Goal: Information Seeking & Learning: Learn about a topic

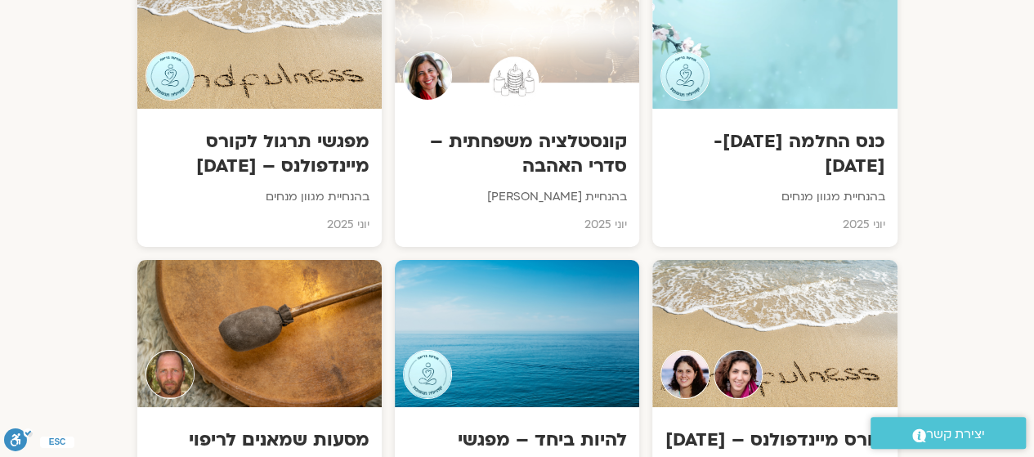
scroll to position [2920, 0]
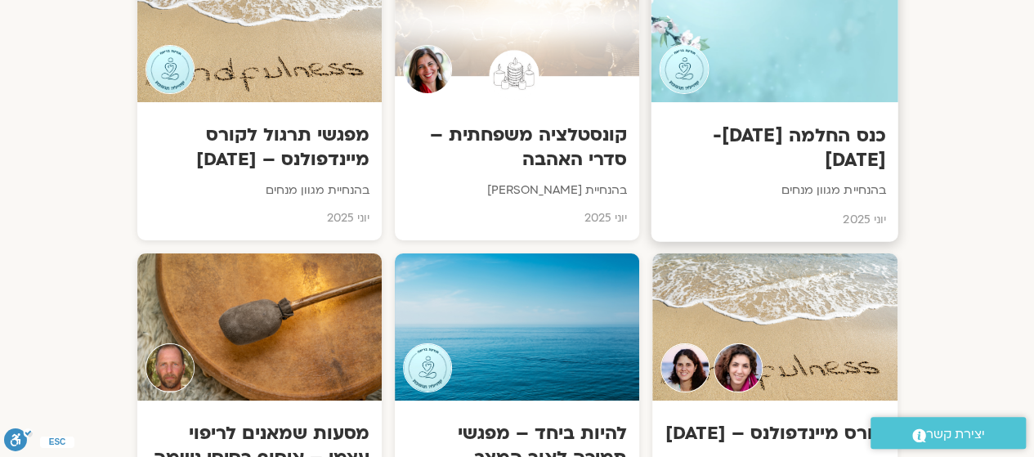
click at [758, 78] on div at bounding box center [774, 27] width 247 height 149
click at [757, 102] on div "כנס החלמה יוני-יולי 2025 בהנחיית מגוון מנחים יוני 2025" at bounding box center [774, 172] width 247 height 140
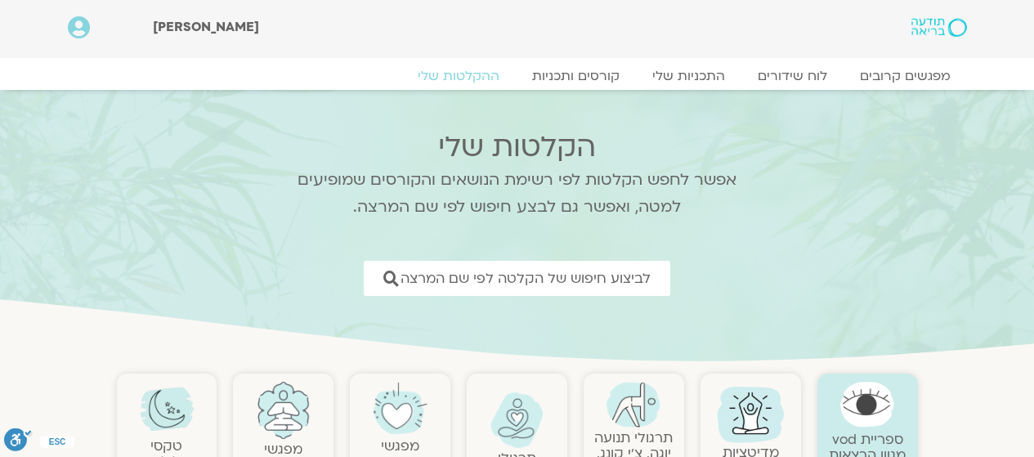
scroll to position [2921, 0]
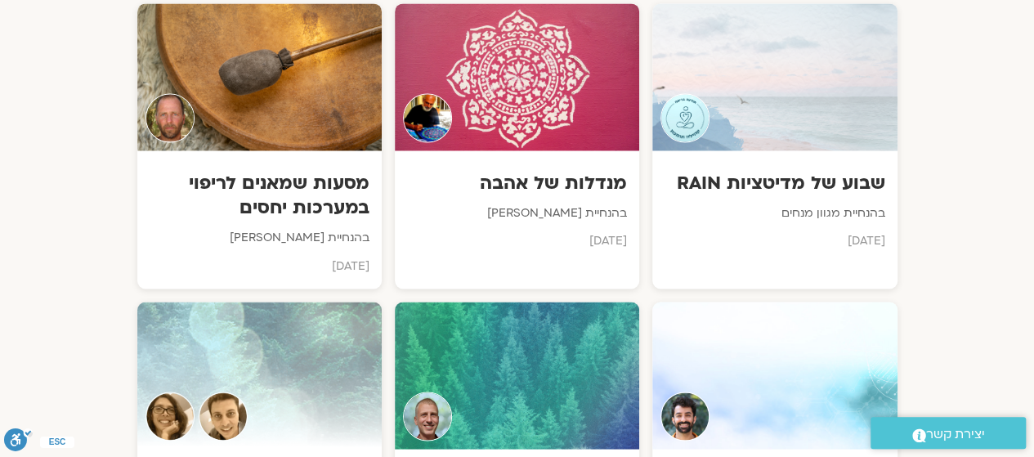
scroll to position [4387, 0]
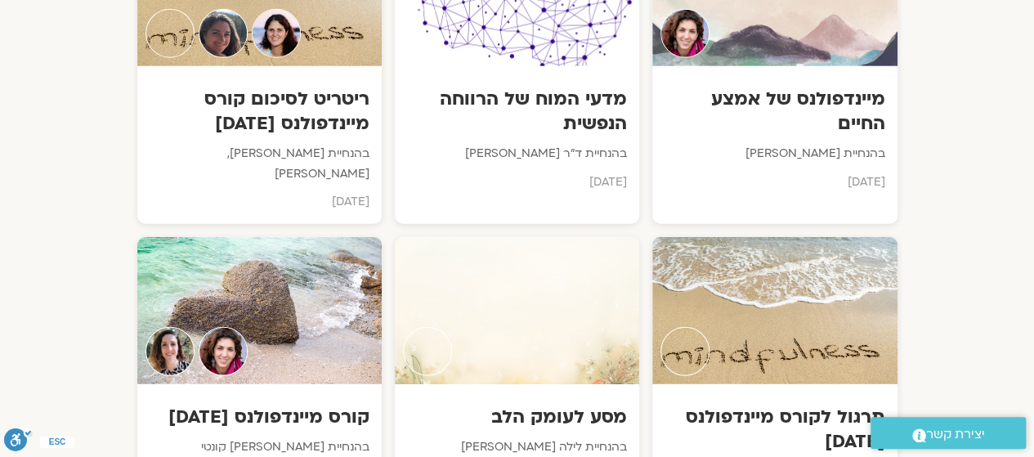
scroll to position [5069, 0]
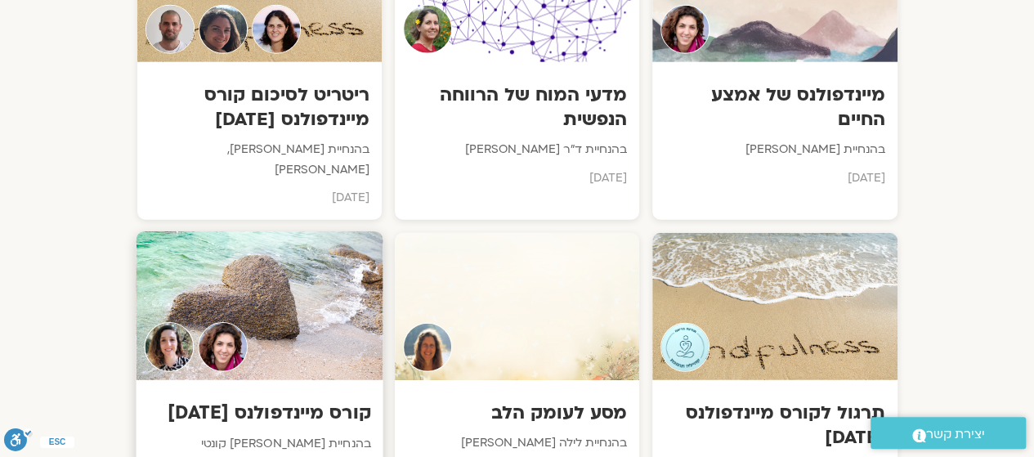
click at [302, 284] on div at bounding box center [259, 305] width 247 height 149
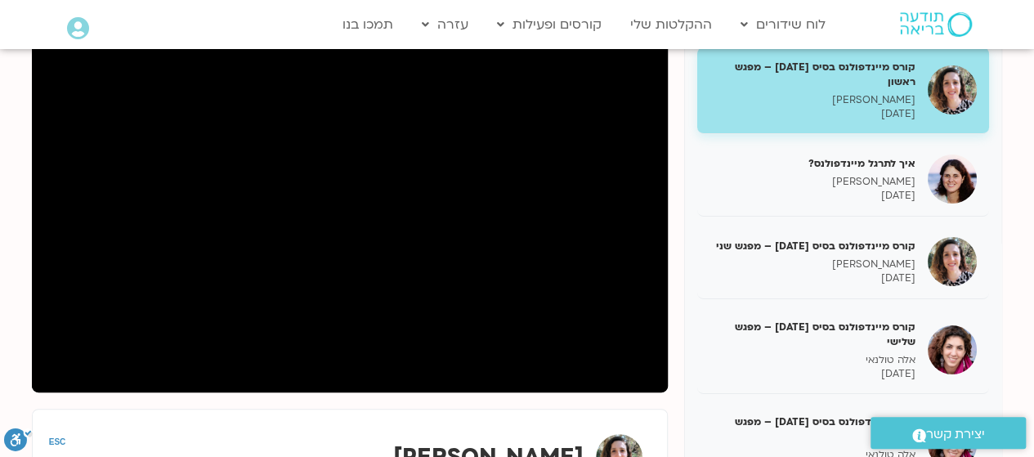
scroll to position [229, 0]
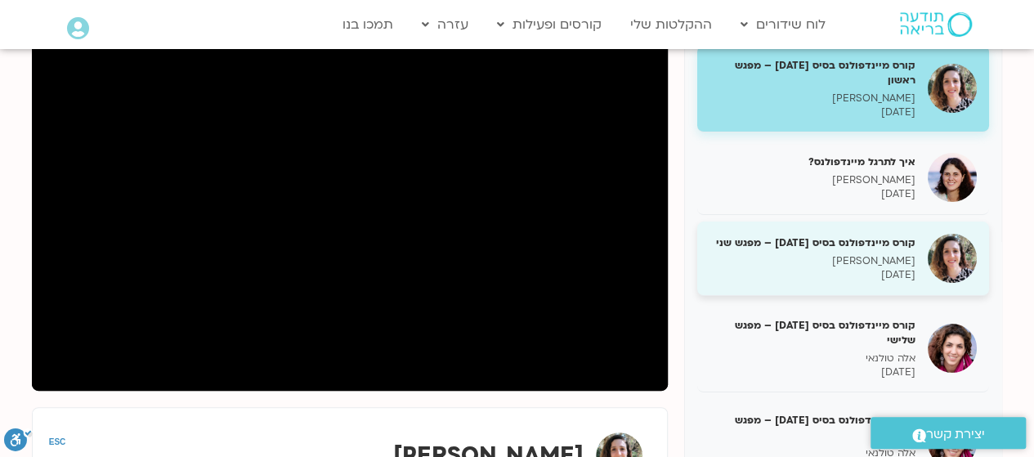
click at [898, 253] on div "קורס מיינדפולנס בסיס [DATE] – מפגש שני [PERSON_NAME] [DATE]" at bounding box center [812, 258] width 206 height 47
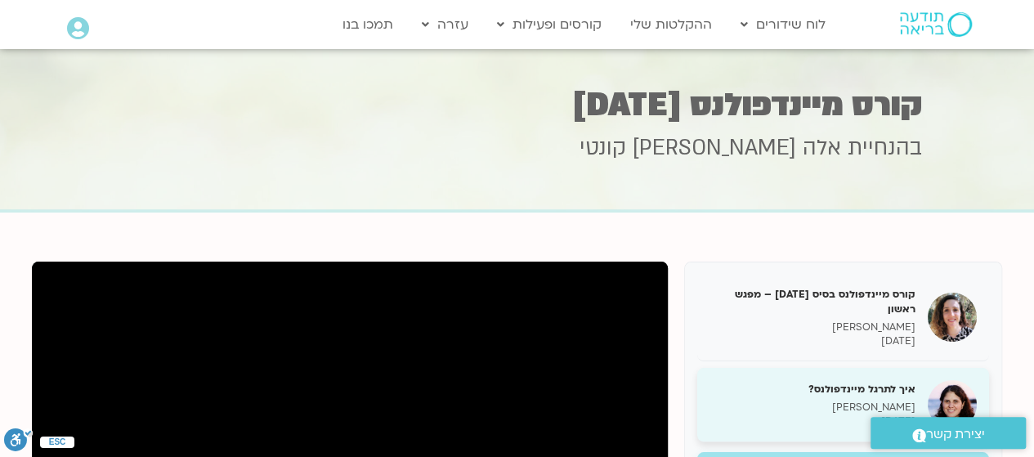
click at [803, 426] on p "[DATE]" at bounding box center [812, 421] width 206 height 14
